Goal: Information Seeking & Learning: Learn about a topic

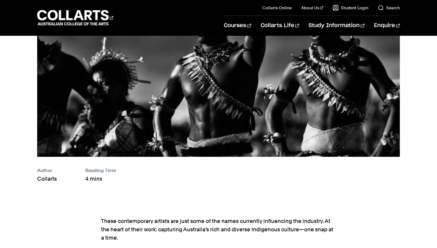
scroll to position [298, 0]
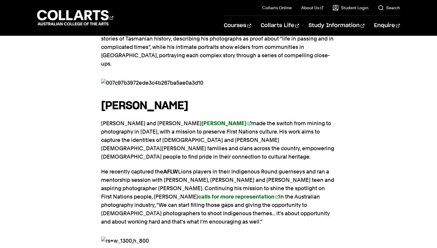
scroll to position [638, 0]
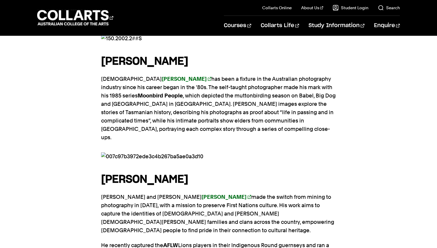
scroll to position [567, 0]
